Goal: Task Accomplishment & Management: Manage account settings

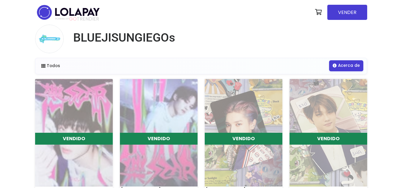
click at [340, 66] on link "Acerca de" at bounding box center [346, 65] width 34 height 11
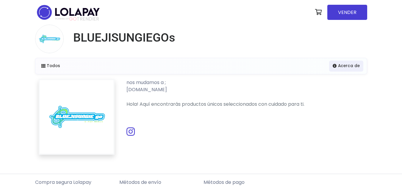
click at [197, 90] on div "nos mudamos a ; BLUEJISUNGIEGO.MYSHOPIFY.COM" at bounding box center [243, 86] width 242 height 14
drag, startPoint x: 125, startPoint y: 90, endPoint x: 204, endPoint y: 92, distance: 79.2
click at [204, 92] on div "nos mudamos a ; BLUEJISUNGIEGO.MYSHOPIFY.COM" at bounding box center [243, 86] width 242 height 14
copy div "BLUEJISUNGIEGO.MYSHOPIFY.COM"
click at [169, 136] on ul at bounding box center [244, 132] width 235 height 10
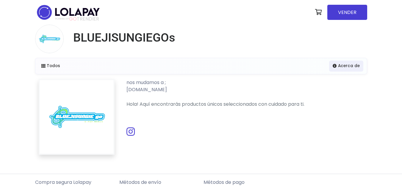
click at [133, 133] on icon at bounding box center [131, 132] width 8 height 10
click at [143, 182] on p "Métodos de envío" at bounding box center [159, 182] width 80 height 7
click at [45, 11] on img at bounding box center [68, 12] width 66 height 19
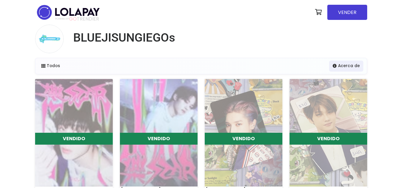
click at [77, 9] on img at bounding box center [68, 12] width 66 height 19
click at [348, 14] on link "VENDER" at bounding box center [348, 12] width 40 height 15
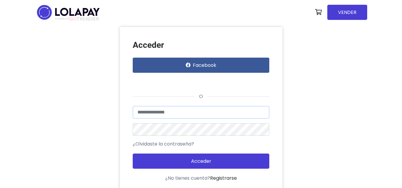
click at [197, 109] on input "text" at bounding box center [201, 112] width 137 height 13
type input "**********"
click at [133, 154] on button "Acceder" at bounding box center [201, 161] width 137 height 15
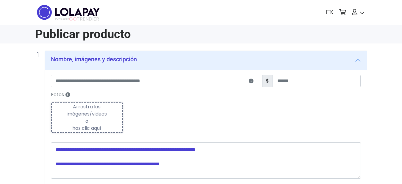
click at [89, 11] on img at bounding box center [68, 12] width 66 height 19
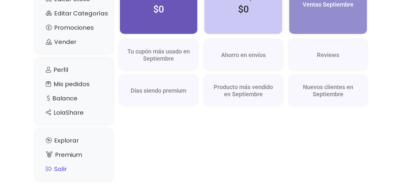
scroll to position [110, 0]
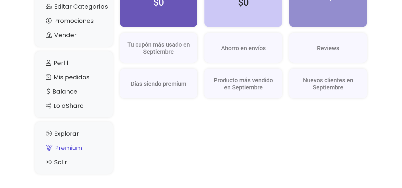
click at [77, 148] on link "Premium" at bounding box center [74, 148] width 66 height 11
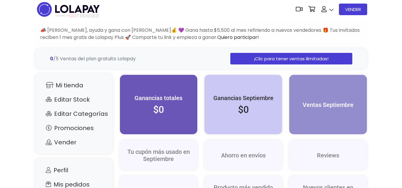
scroll to position [0, 0]
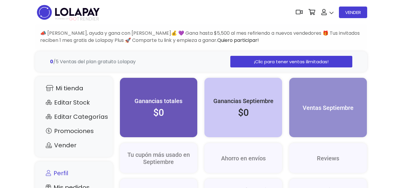
click at [58, 172] on link "Perfil" at bounding box center [74, 173] width 66 height 11
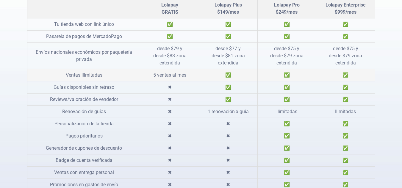
scroll to position [149, 0]
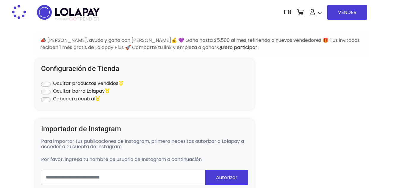
type input "******"
type input "*********"
select select "**********"
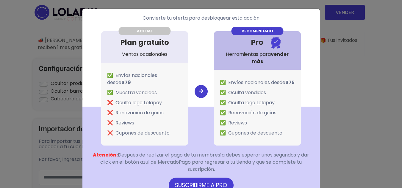
scroll to position [119, 0]
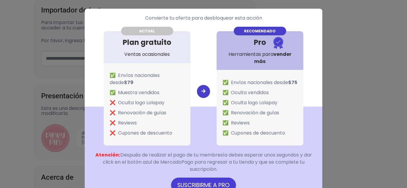
click at [347, 62] on div "Convierte tu oferta para desbloquear esta acción ACTUAL Plan gratuito Ventas oc…" at bounding box center [203, 94] width 407 height 188
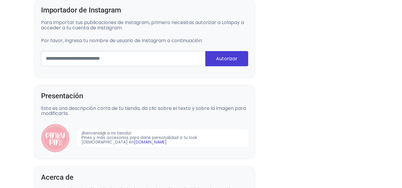
scroll to position [89, 0]
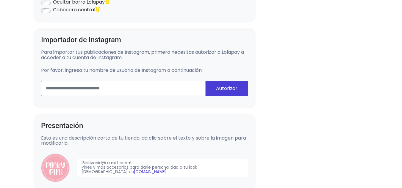
click at [102, 82] on input "text" at bounding box center [123, 88] width 165 height 15
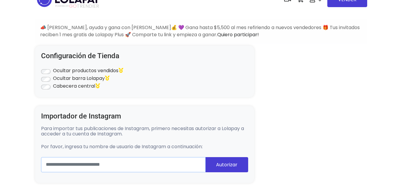
scroll to position [0, 0]
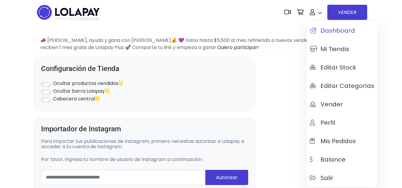
click at [328, 30] on span "Dashboard" at bounding box center [332, 30] width 45 height 7
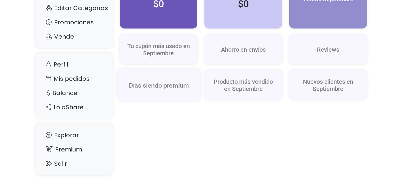
scroll to position [110, 0]
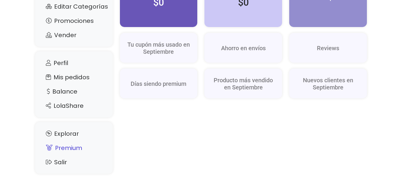
click at [71, 148] on link "Premium" at bounding box center [74, 148] width 66 height 11
click at [74, 63] on link "Perfil" at bounding box center [74, 62] width 66 height 11
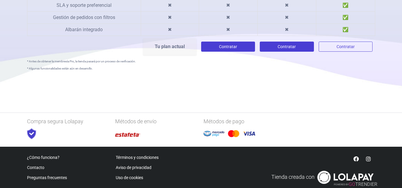
scroll to position [429, 0]
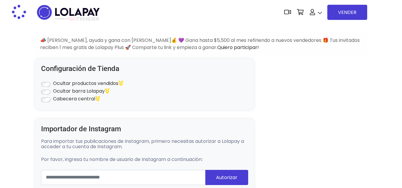
scroll to position [149, 0]
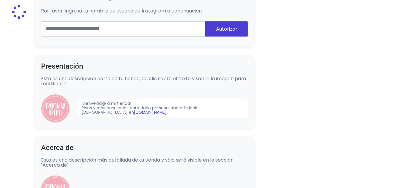
type input "******"
type input "*********"
select select "**********"
click at [141, 113] on link "www.instagram.com" at bounding box center [150, 113] width 33 height 6
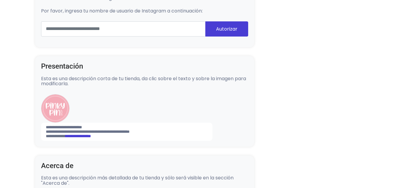
scroll to position [238, 0]
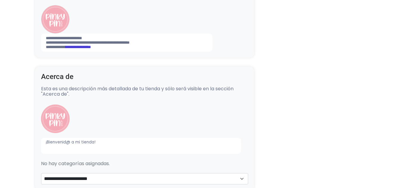
click at [77, 138] on p "¡Bienvenid@ a mi tienda!" at bounding box center [141, 146] width 200 height 16
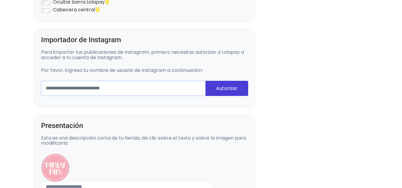
click at [94, 88] on input "text" at bounding box center [123, 88] width 165 height 15
type input "**********"
click at [238, 87] on button "Autorizar" at bounding box center [226, 88] width 43 height 15
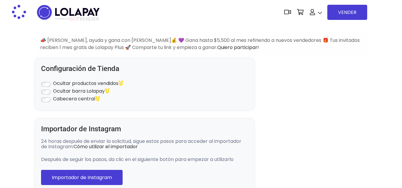
scroll to position [89, 0]
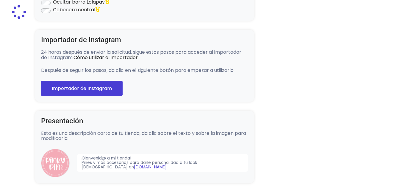
type input "******"
type input "*********"
select select "**********"
click at [100, 56] on link "Cómo utilizar el importador" at bounding box center [106, 57] width 64 height 7
click at [84, 91] on link "Importador de Instagram" at bounding box center [82, 88] width 82 height 15
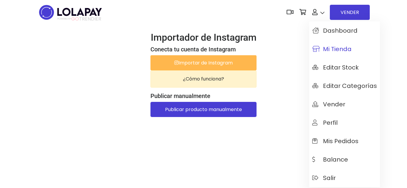
click at [329, 50] on span "Mi tienda" at bounding box center [331, 49] width 39 height 7
click at [332, 50] on span "Mi tienda" at bounding box center [331, 49] width 39 height 7
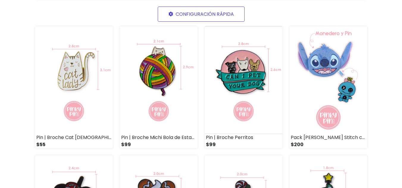
scroll to position [89, 0]
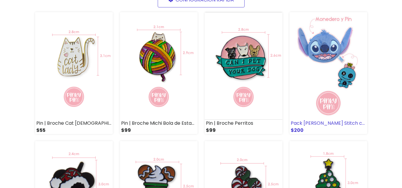
click at [350, 43] on img at bounding box center [329, 66] width 78 height 108
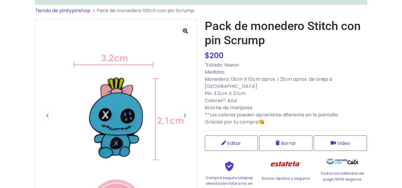
scroll to position [89, 0]
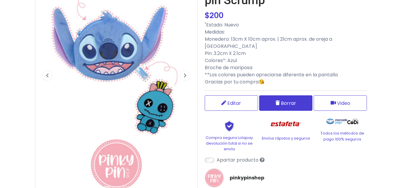
click at [292, 100] on span "Borrar" at bounding box center [288, 103] width 15 height 7
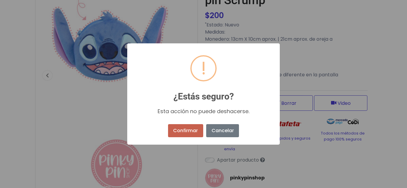
click at [195, 134] on button "Confirmar" at bounding box center [185, 130] width 35 height 13
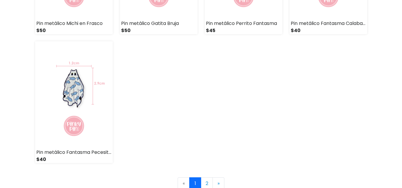
scroll to position [923, 0]
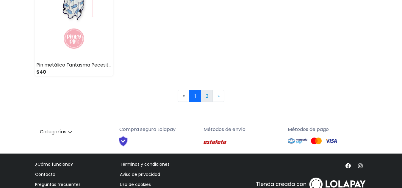
click at [208, 93] on link "2" at bounding box center [207, 96] width 12 height 12
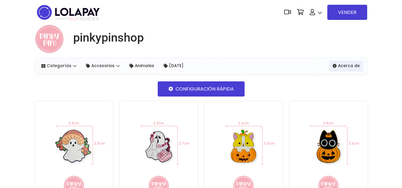
click at [218, 93] on link "CONFIGURACIÓN RÁPIDA" at bounding box center [201, 89] width 87 height 15
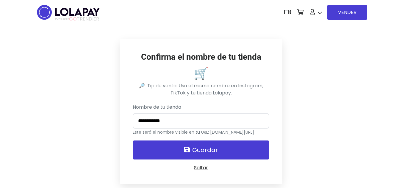
click at [196, 152] on button "Guardar" at bounding box center [201, 150] width 137 height 19
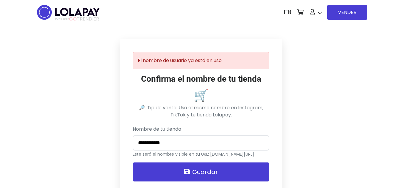
click at [76, 14] on img at bounding box center [68, 12] width 66 height 19
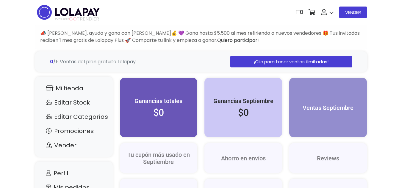
click at [101, 75] on div "Mi tienda Editar Stock Editar Categorías Promociones Cupones promocionales Cost…" at bounding box center [201, 178] width 339 height 213
click at [72, 88] on link "Mi tienda" at bounding box center [74, 88] width 66 height 11
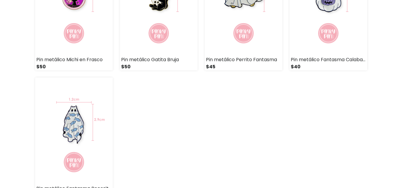
scroll to position [804, 0]
